Goal: Transaction & Acquisition: Purchase product/service

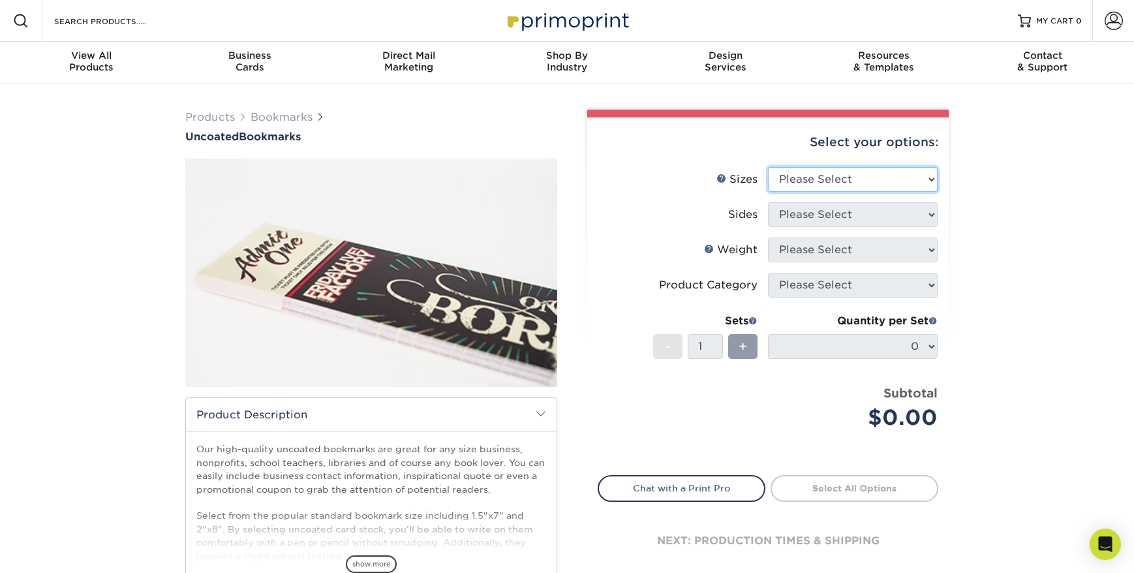
click at [836, 175] on select "Please Select 1.5" x 7" 2" x 8"" at bounding box center [853, 179] width 170 height 25
select select "2.00x8.00"
click at [768, 167] on select "Please Select 1.5" x 7" 2" x 8"" at bounding box center [853, 179] width 170 height 25
click at [864, 217] on select "Please Select Print Both Sides Print Front Only" at bounding box center [853, 214] width 170 height 25
select select "13abbda7-1d64-4f25-8bb2-c179b224825d"
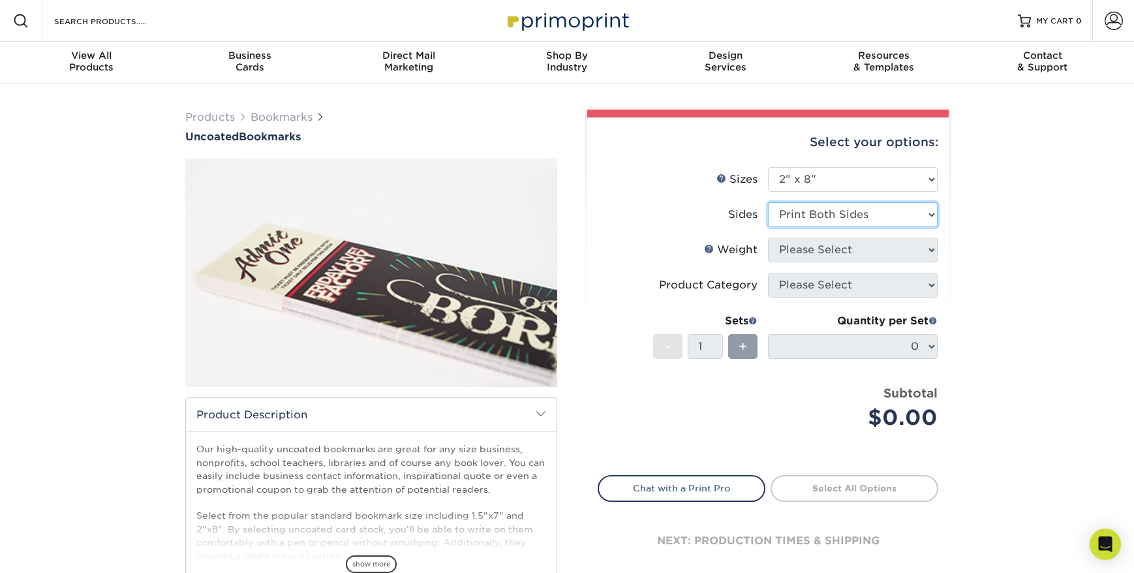
click at [768, 202] on select "Please Select Print Both Sides Print Front Only" at bounding box center [853, 214] width 170 height 25
click at [847, 246] on select "Please Select 14PT Uncoated 100LB" at bounding box center [853, 249] width 170 height 25
select select "14PT Uncoated"
click at [768, 237] on select "Please Select 14PT Uncoated 100LB" at bounding box center [853, 249] width 170 height 25
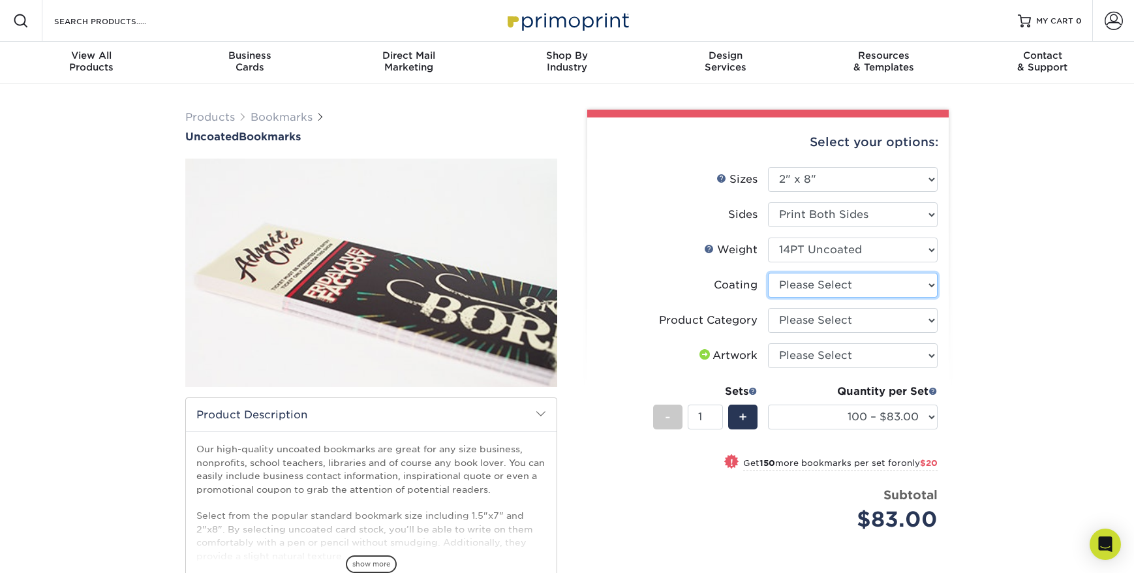
click at [874, 286] on select at bounding box center [853, 285] width 170 height 25
select select "3e7618de-abca-4bda-9f97-8b9129e913d8"
click at [768, 273] on select at bounding box center [853, 285] width 170 height 25
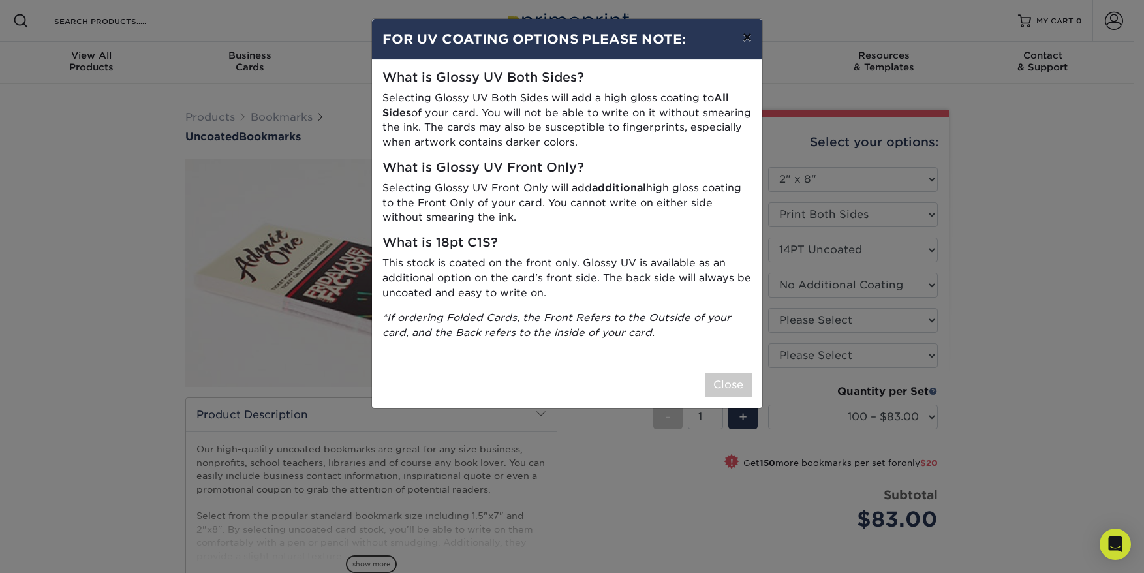
click at [749, 24] on button "×" at bounding box center [747, 37] width 30 height 37
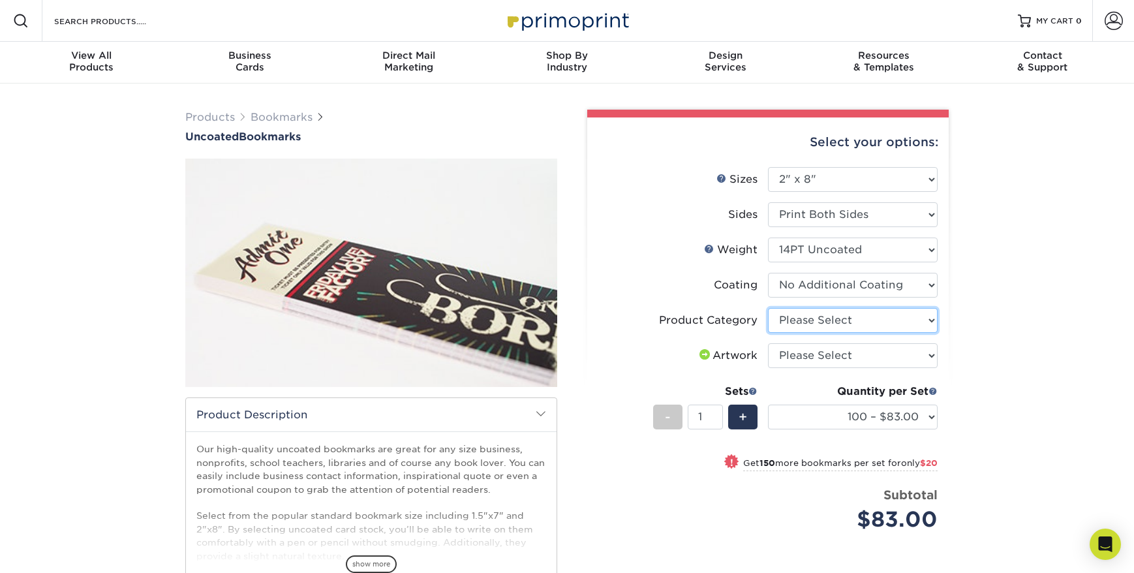
click at [868, 332] on select "Please Select Postcards" at bounding box center [853, 320] width 170 height 25
select select "9b7272e0-d6c8-4c3c-8e97-d3a1bcdab858"
click at [768, 308] on select "Please Select Postcards" at bounding box center [853, 320] width 170 height 25
click at [856, 355] on select "Please Select I will upload files I need a design - $50" at bounding box center [853, 355] width 170 height 25
select select "upload"
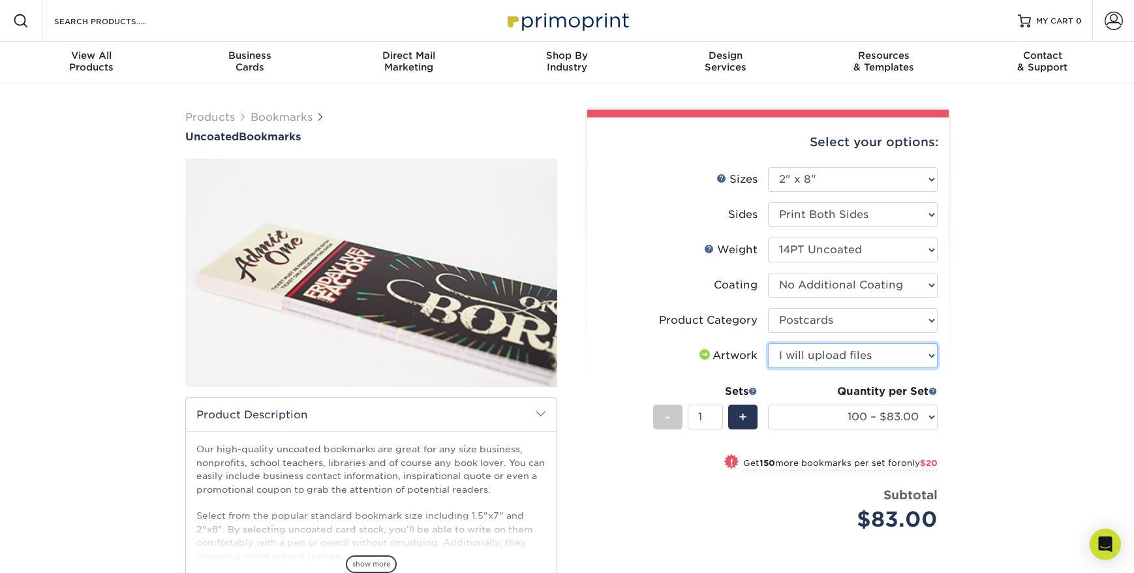
click at [768, 343] on select "Please Select I will upload files I need a design - $50" at bounding box center [853, 355] width 170 height 25
drag, startPoint x: 831, startPoint y: 393, endPoint x: 1016, endPoint y: 420, distance: 186.6
click at [1019, 420] on div "Products Bookmarks Uncoated Bookmarks /" at bounding box center [567, 411] width 1134 height 654
click at [901, 421] on select "100 – $83.00 250 – $103.00 500 – $112.00 1000 – $135.00 2500 – $214.00 5000 – $…" at bounding box center [853, 416] width 170 height 25
select select "250 – $103.00"
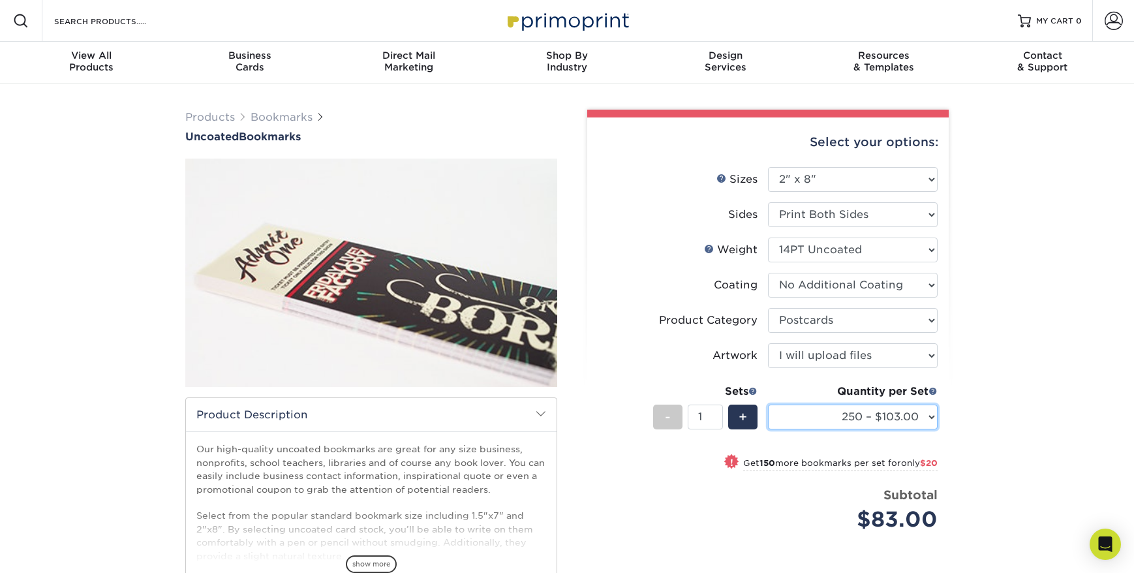
click at [768, 404] on select "100 – $83.00 250 – $103.00 500 – $112.00 1000 – $135.00 2500 – $214.00 5000 – $…" at bounding box center [853, 416] width 170 height 25
